Goal: Task Accomplishment & Management: Use online tool/utility

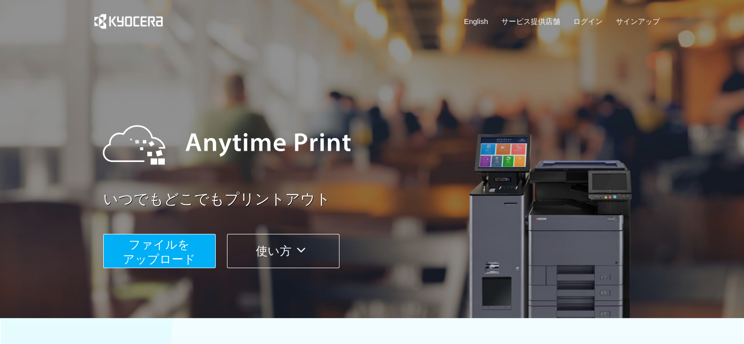
click at [183, 258] on span "ファイルを ​​アップロード" at bounding box center [159, 252] width 73 height 28
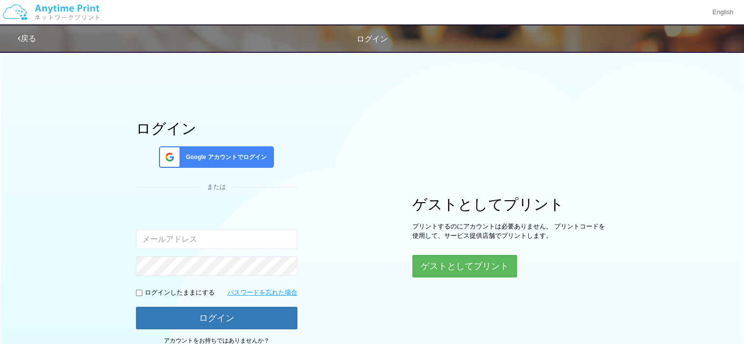
click at [232, 153] on span "Google アカウントでログイン" at bounding box center [224, 157] width 85 height 8
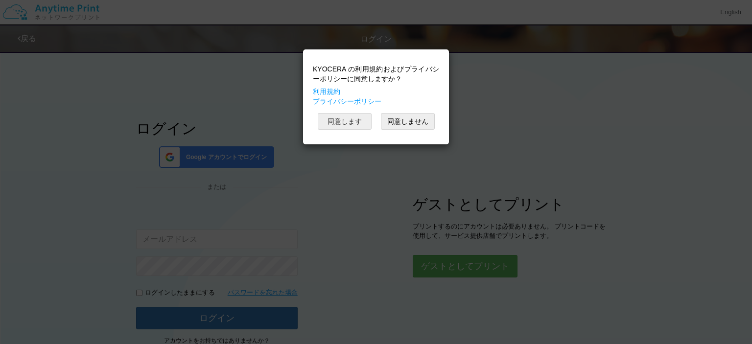
click at [358, 125] on button "同意します" at bounding box center [345, 121] width 54 height 17
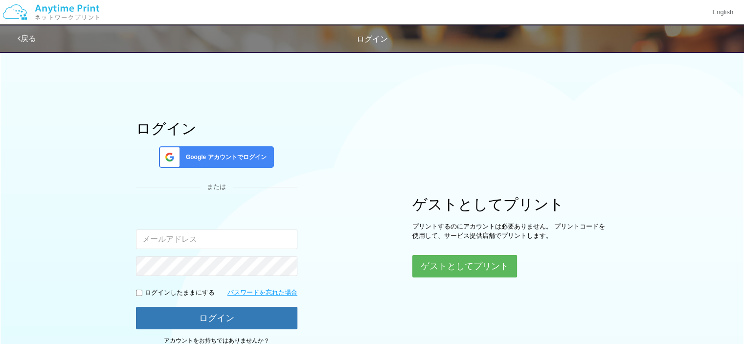
click at [234, 153] on span "Google アカウントでログイン" at bounding box center [224, 157] width 85 height 8
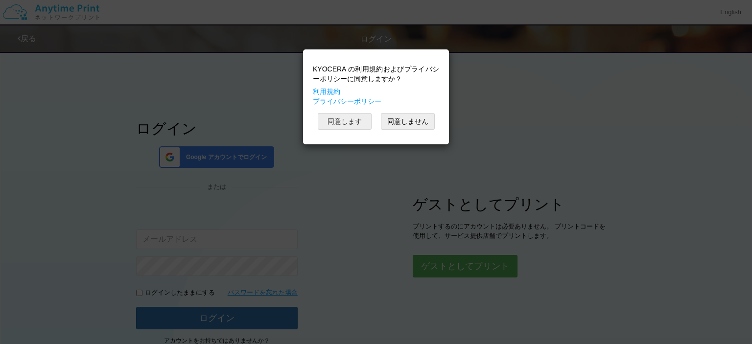
click at [359, 123] on button "同意します" at bounding box center [345, 121] width 54 height 17
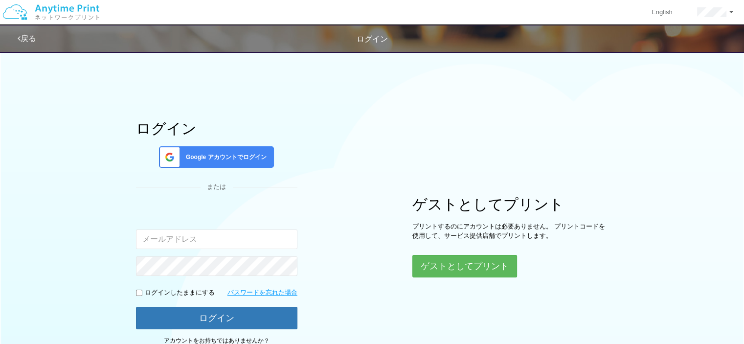
scroll to position [79, 0]
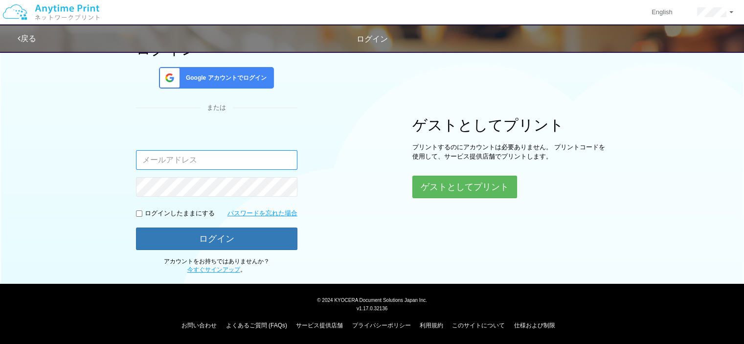
click at [236, 168] on input "email" at bounding box center [216, 160] width 161 height 20
type input "[PERSON_NAME][EMAIL_ADDRESS][PERSON_NAME][DOMAIN_NAME]"
click at [343, 140] on div "ログイン Google アカウントでログイン または 入力されたメールアドレスまたはパスワードが正しくありません。 [PERSON_NAME][EMAIL_A…" at bounding box center [372, 121] width 587 height 308
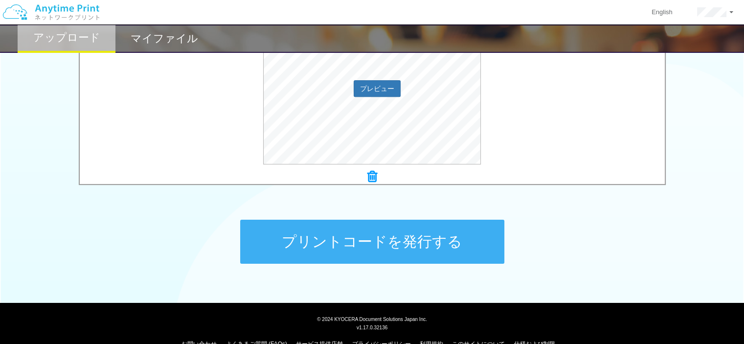
scroll to position [400, 0]
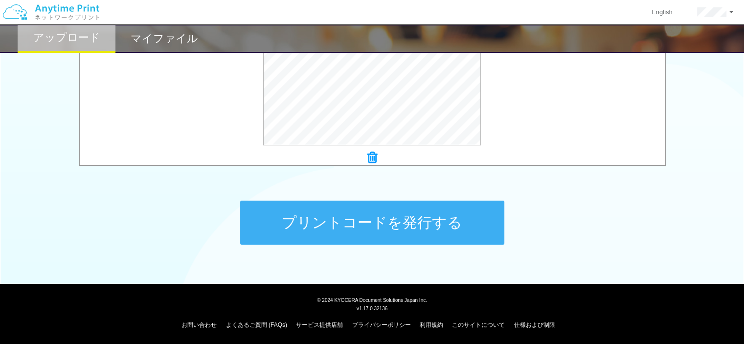
click at [347, 229] on button "プリントコードを発行する" at bounding box center [372, 223] width 264 height 44
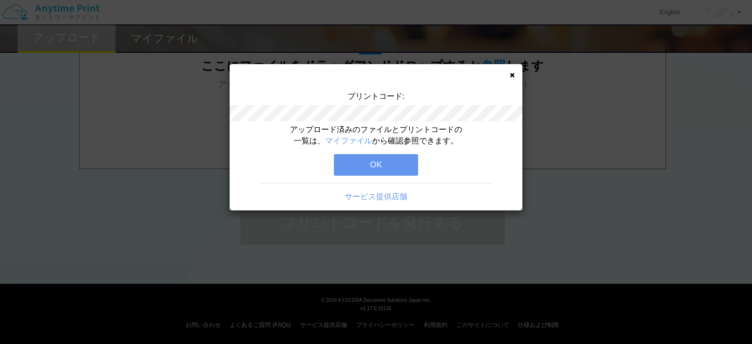
click at [399, 168] on button "OK" at bounding box center [376, 165] width 84 height 22
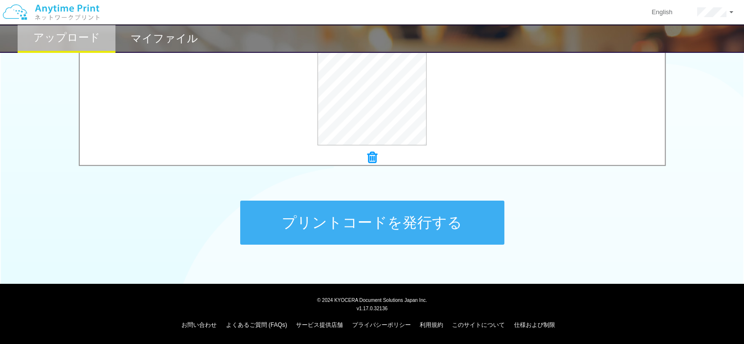
click at [326, 227] on button "プリントコードを発行する" at bounding box center [372, 223] width 264 height 44
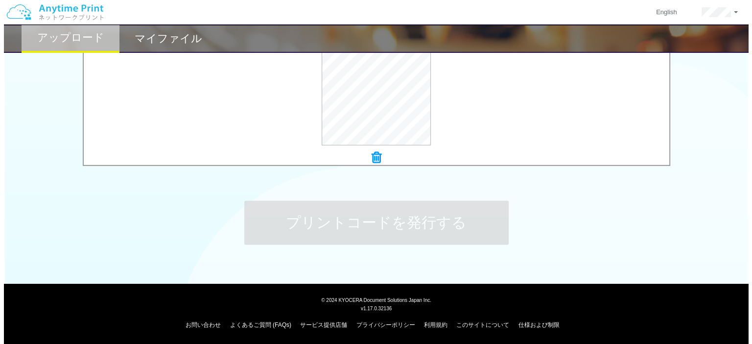
scroll to position [0, 0]
